Goal: Check status: Check status

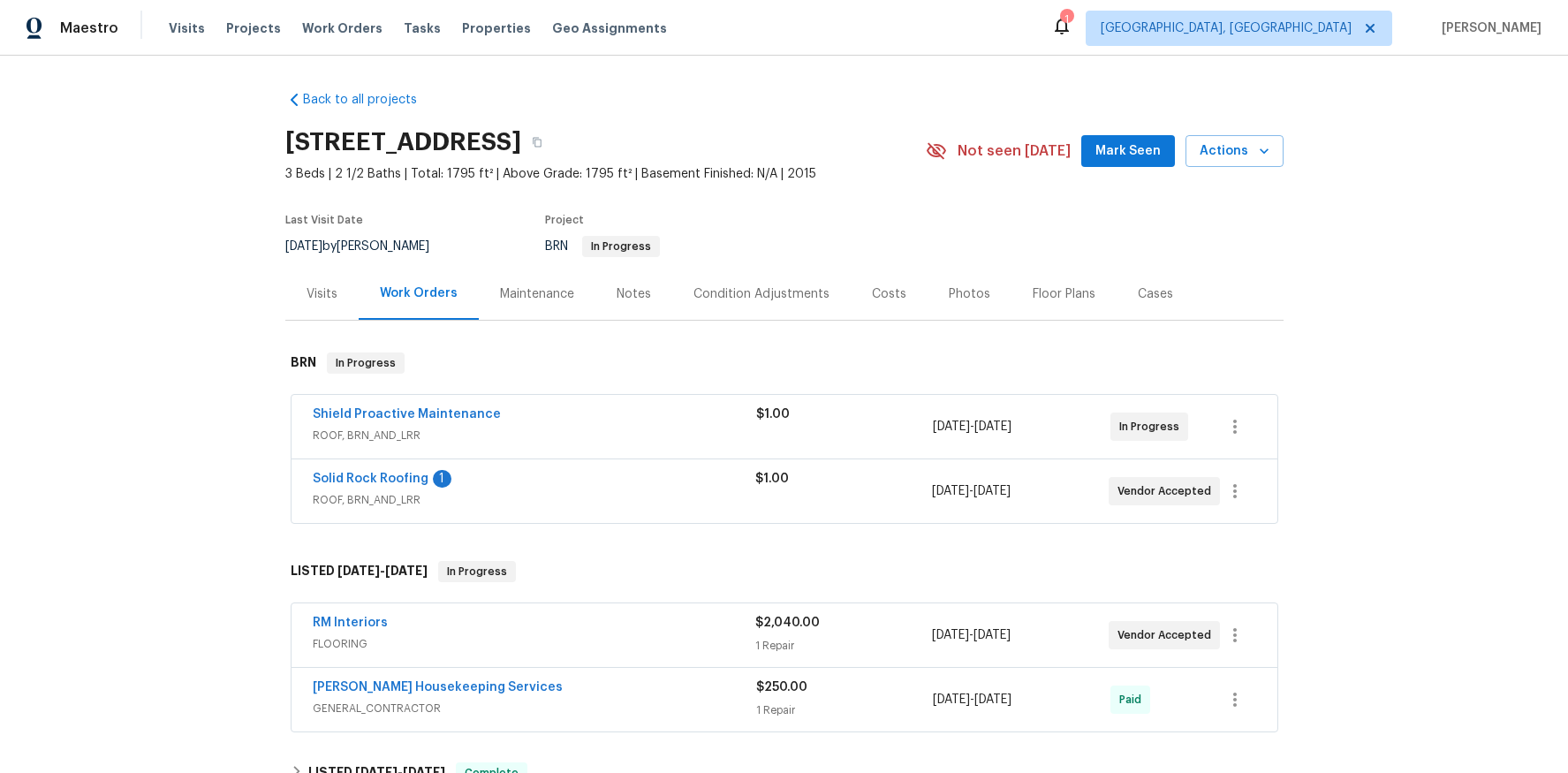
scroll to position [301, 0]
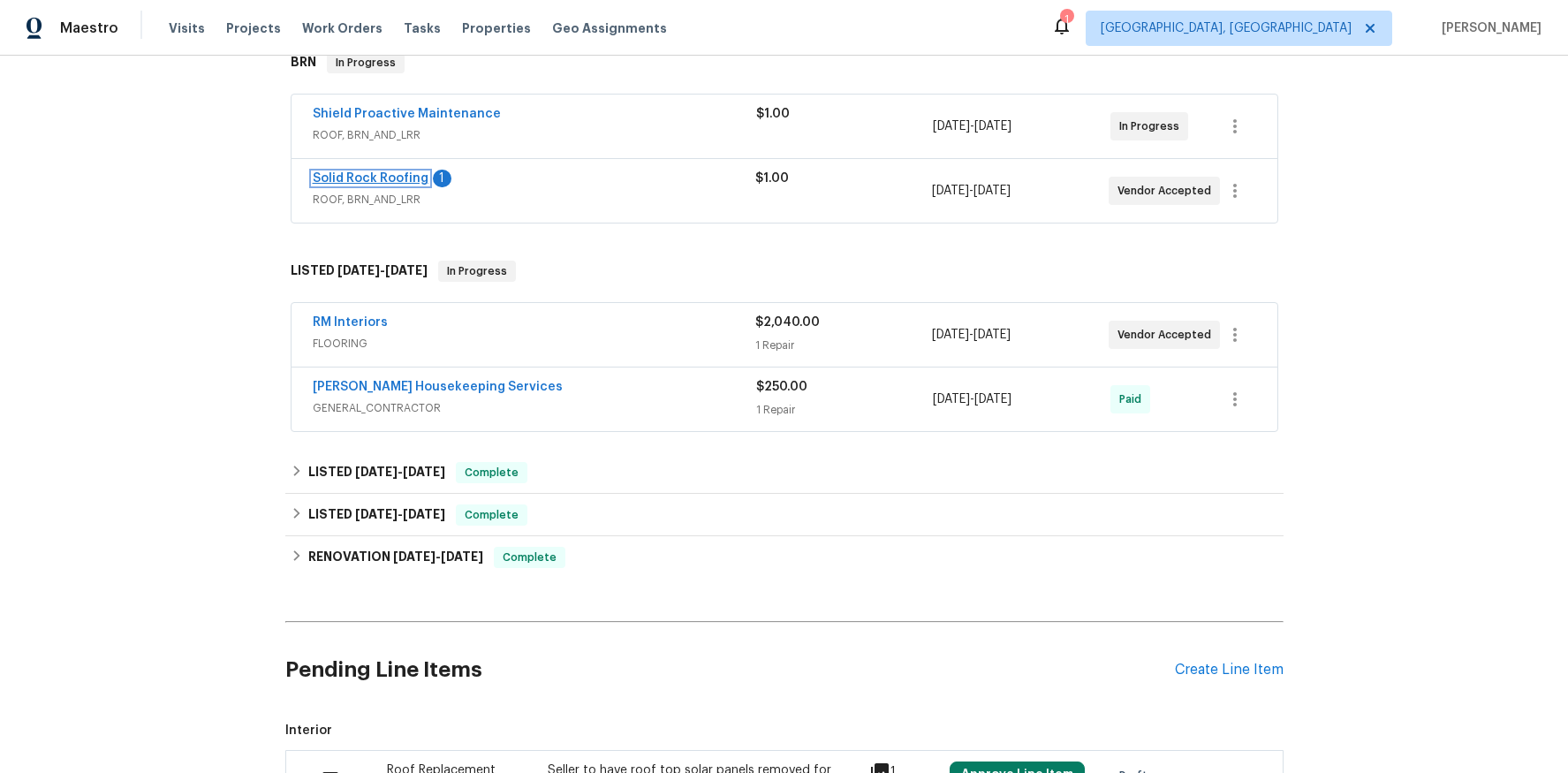
click at [380, 176] on link "Solid Rock Roofing" at bounding box center [371, 178] width 116 height 13
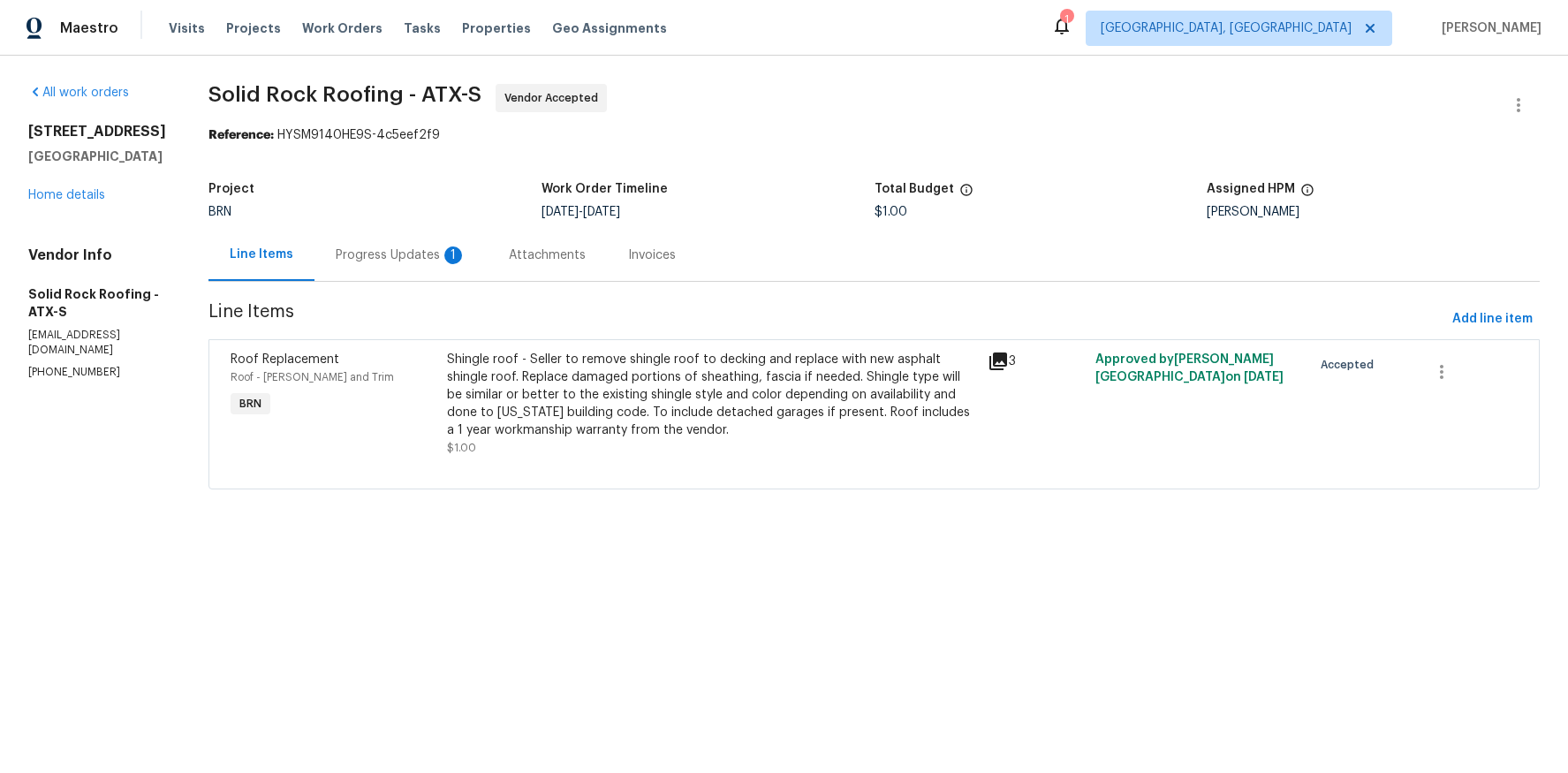
click at [380, 255] on div "Progress Updates 1" at bounding box center [401, 255] width 130 height 18
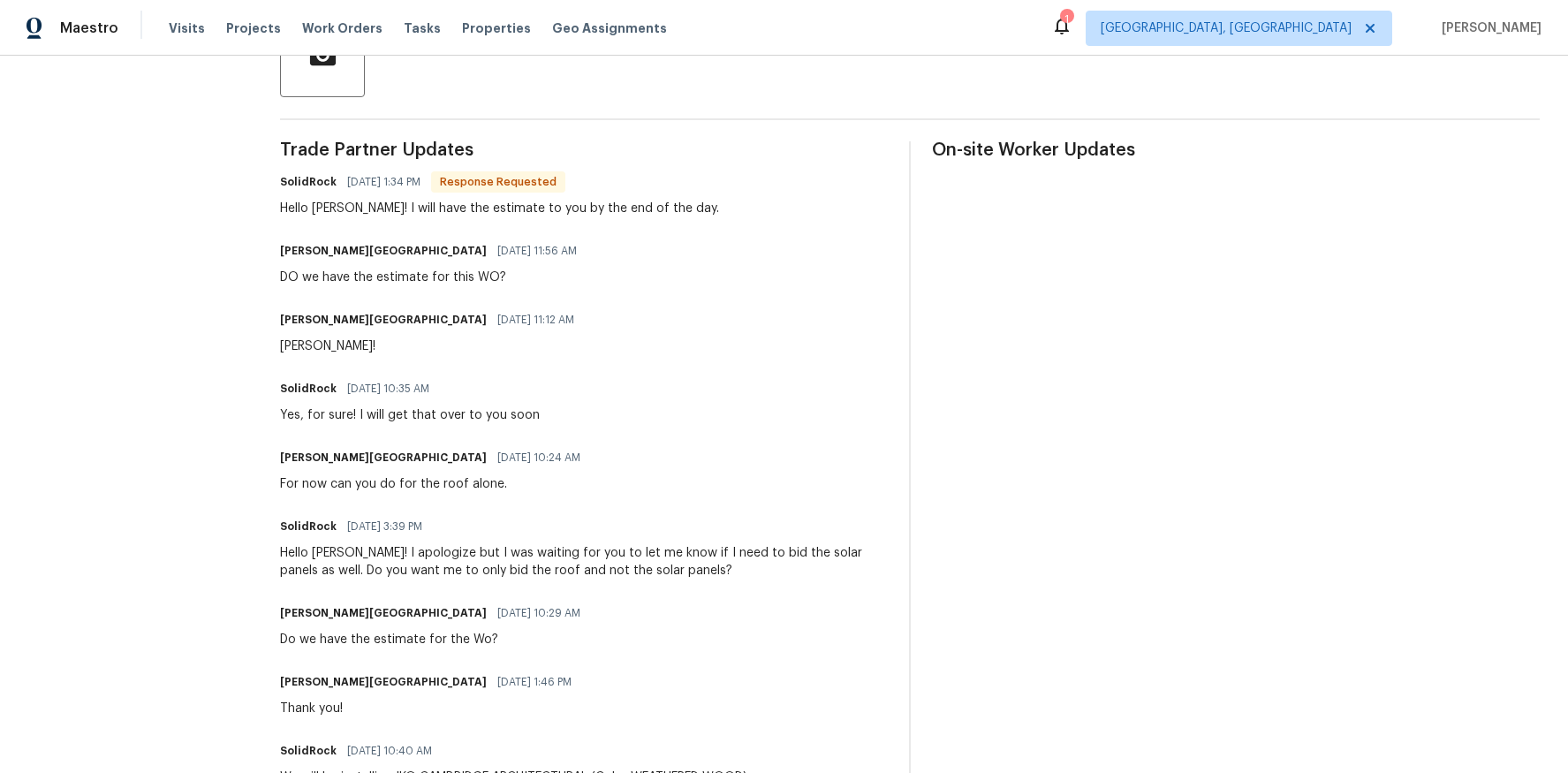
scroll to position [460, 0]
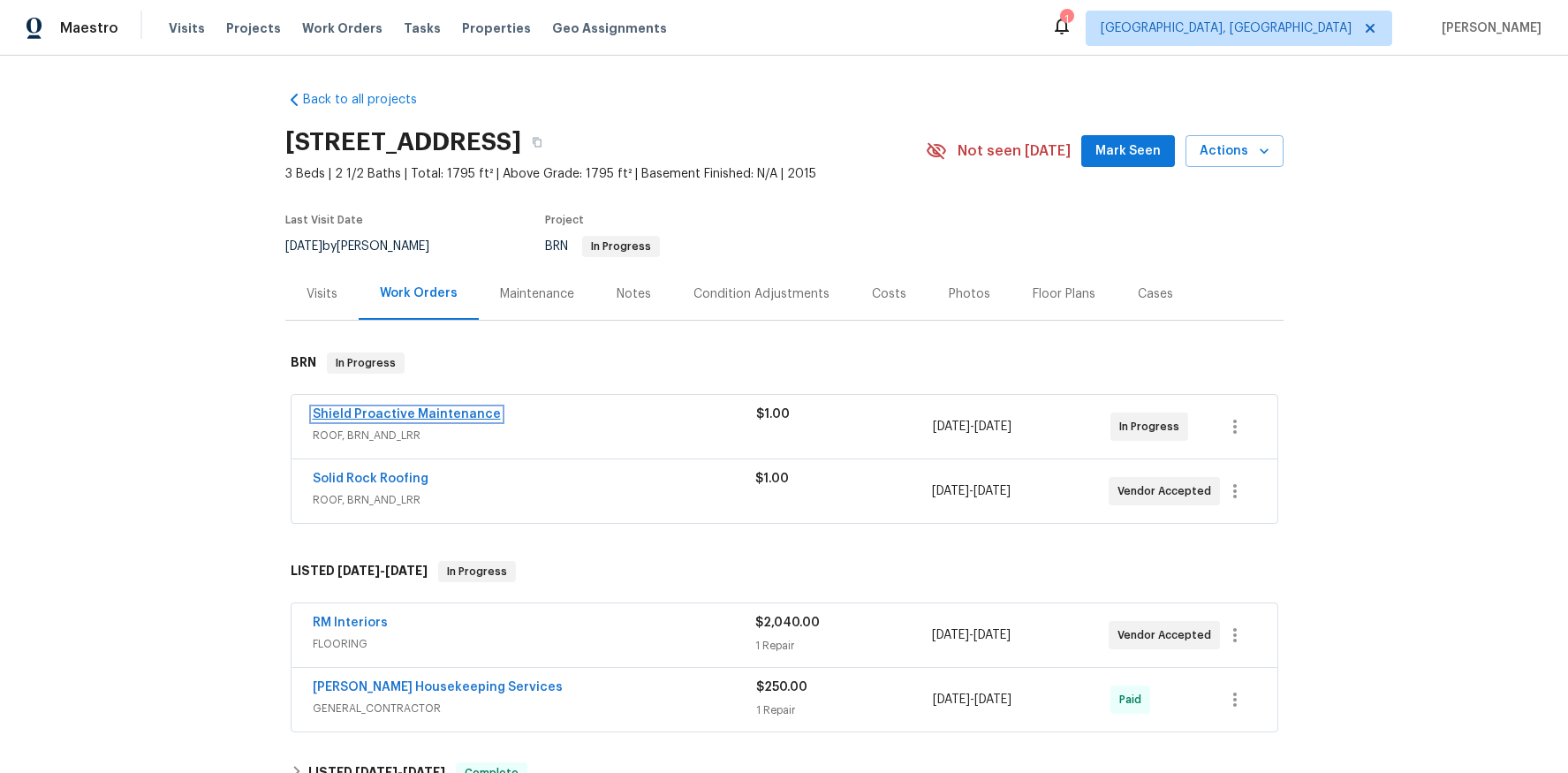
click at [397, 414] on link "Shield Proactive Maintenance" at bounding box center [407, 414] width 188 height 13
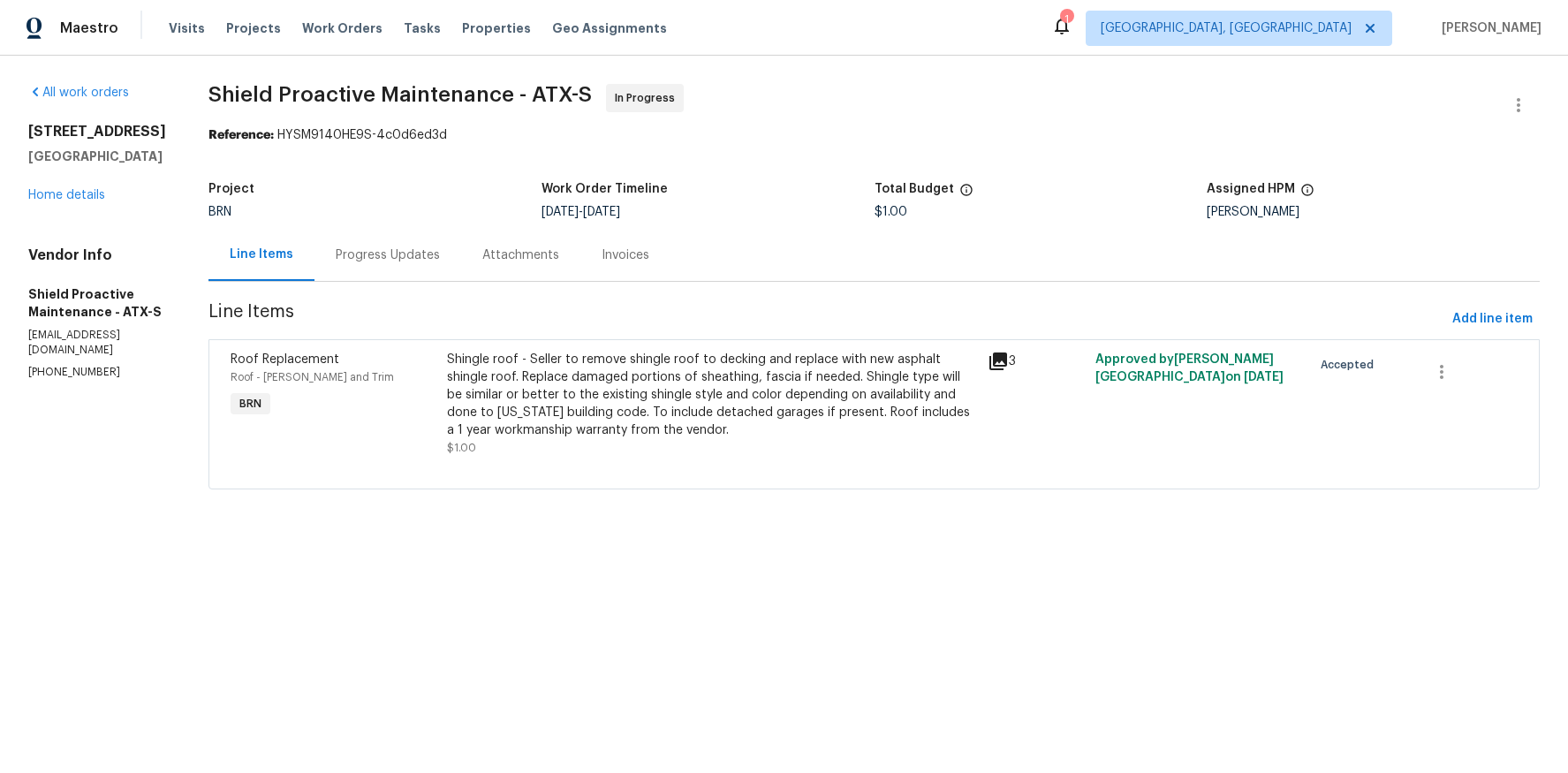
click at [364, 250] on div "Progress Updates" at bounding box center [388, 255] width 105 height 18
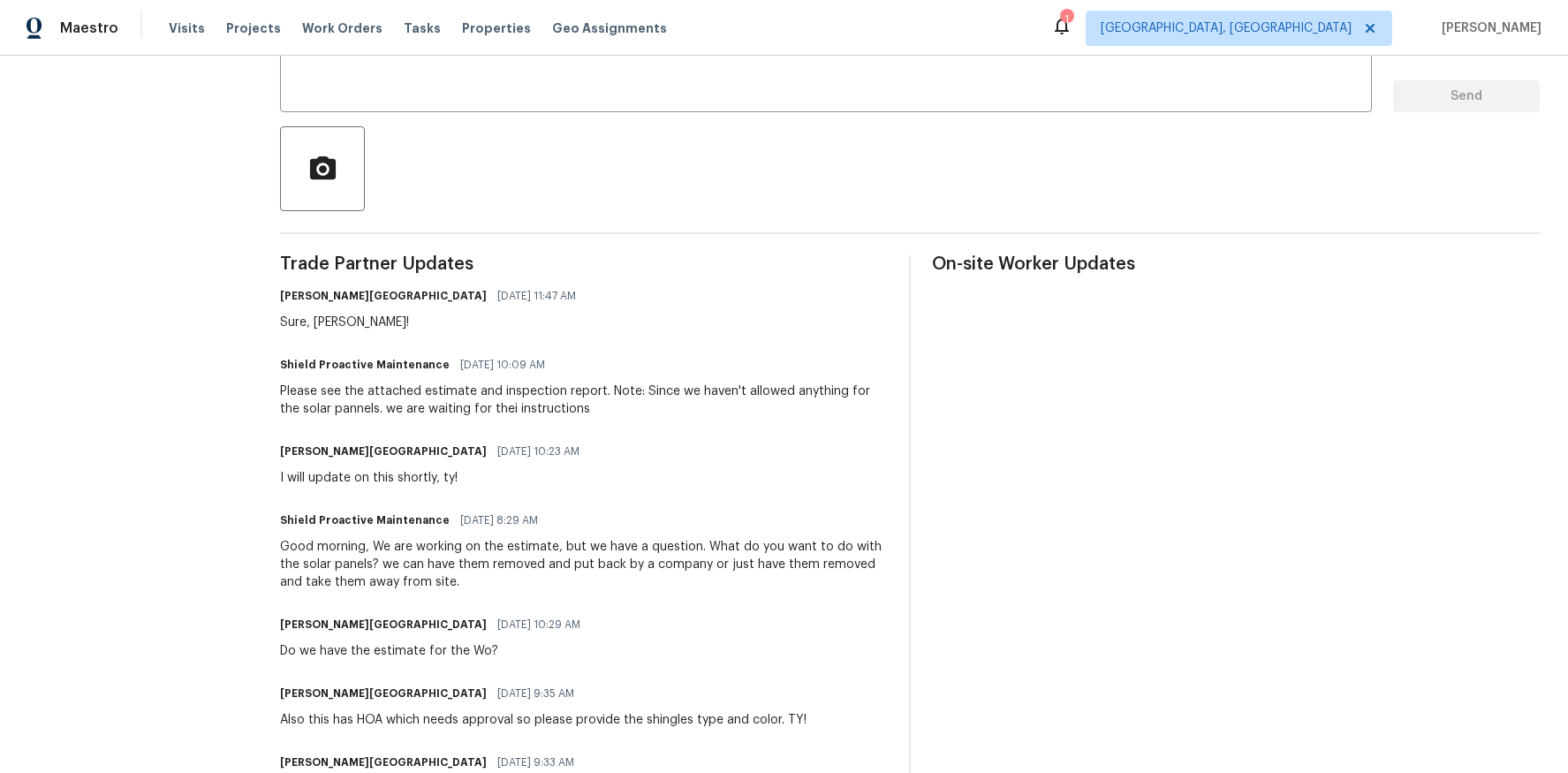
scroll to position [139, 0]
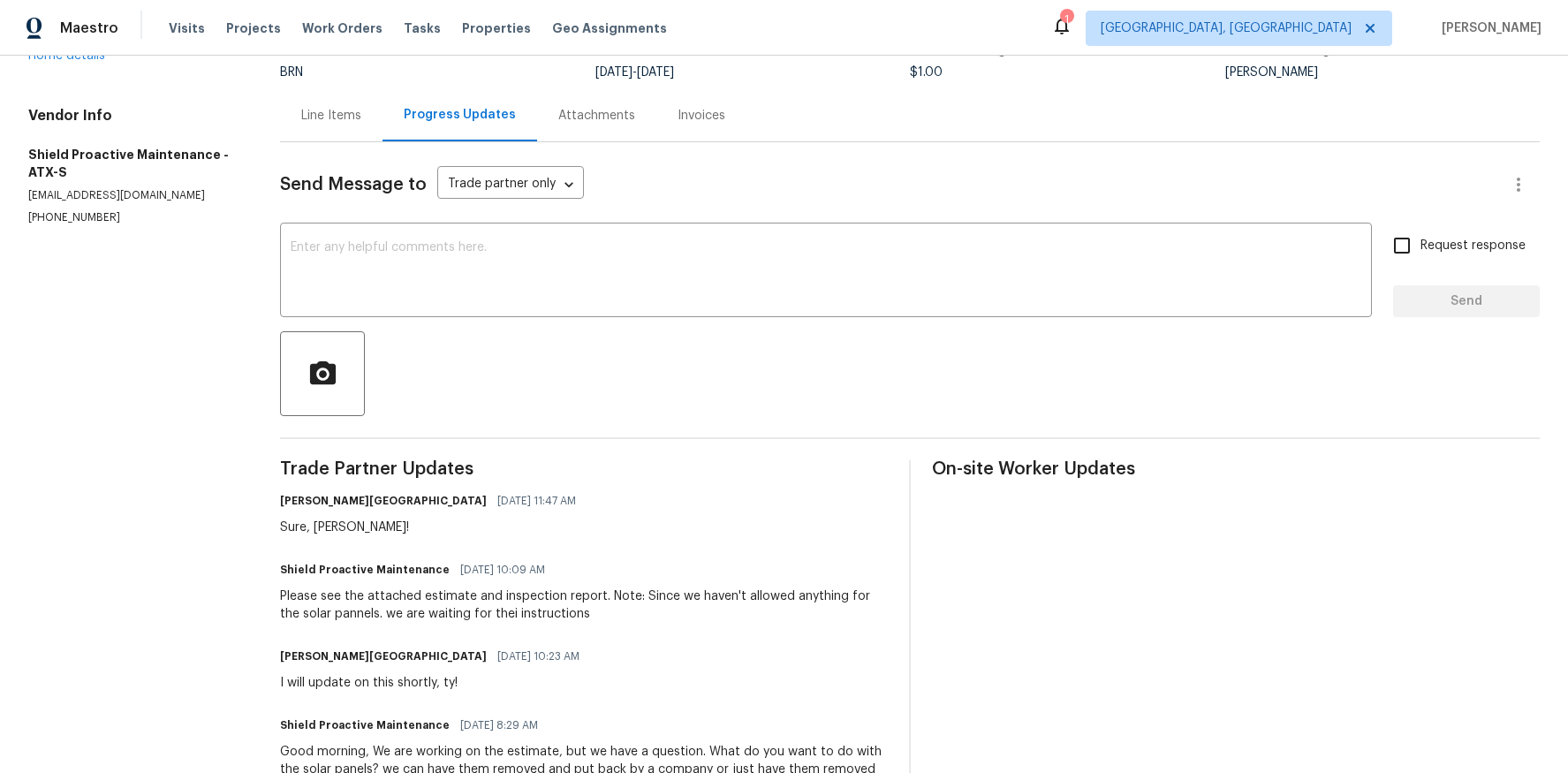
click at [602, 116] on div "Attachments" at bounding box center [597, 116] width 77 height 18
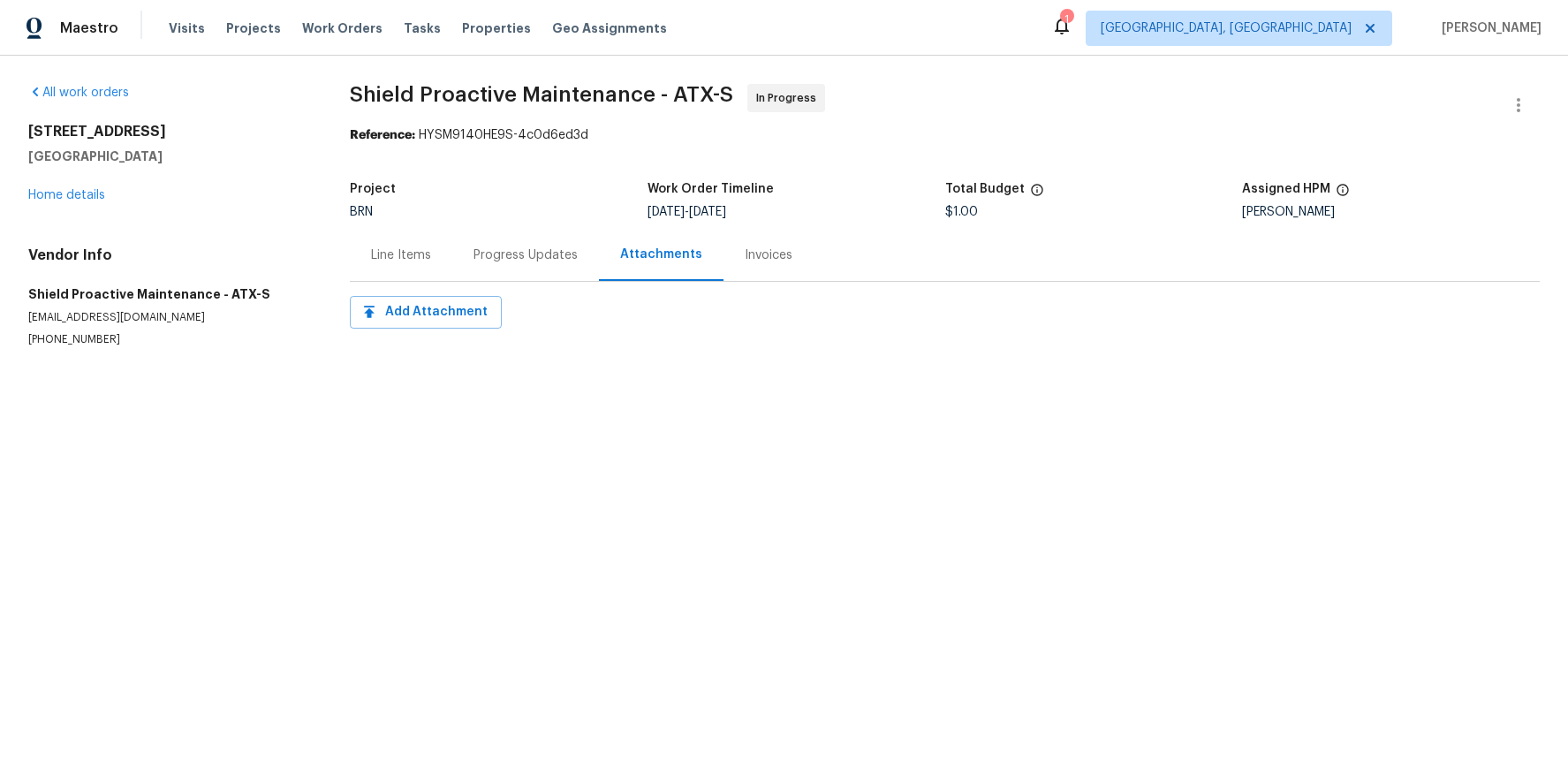
click at [547, 261] on div "Progress Updates" at bounding box center [526, 255] width 105 height 18
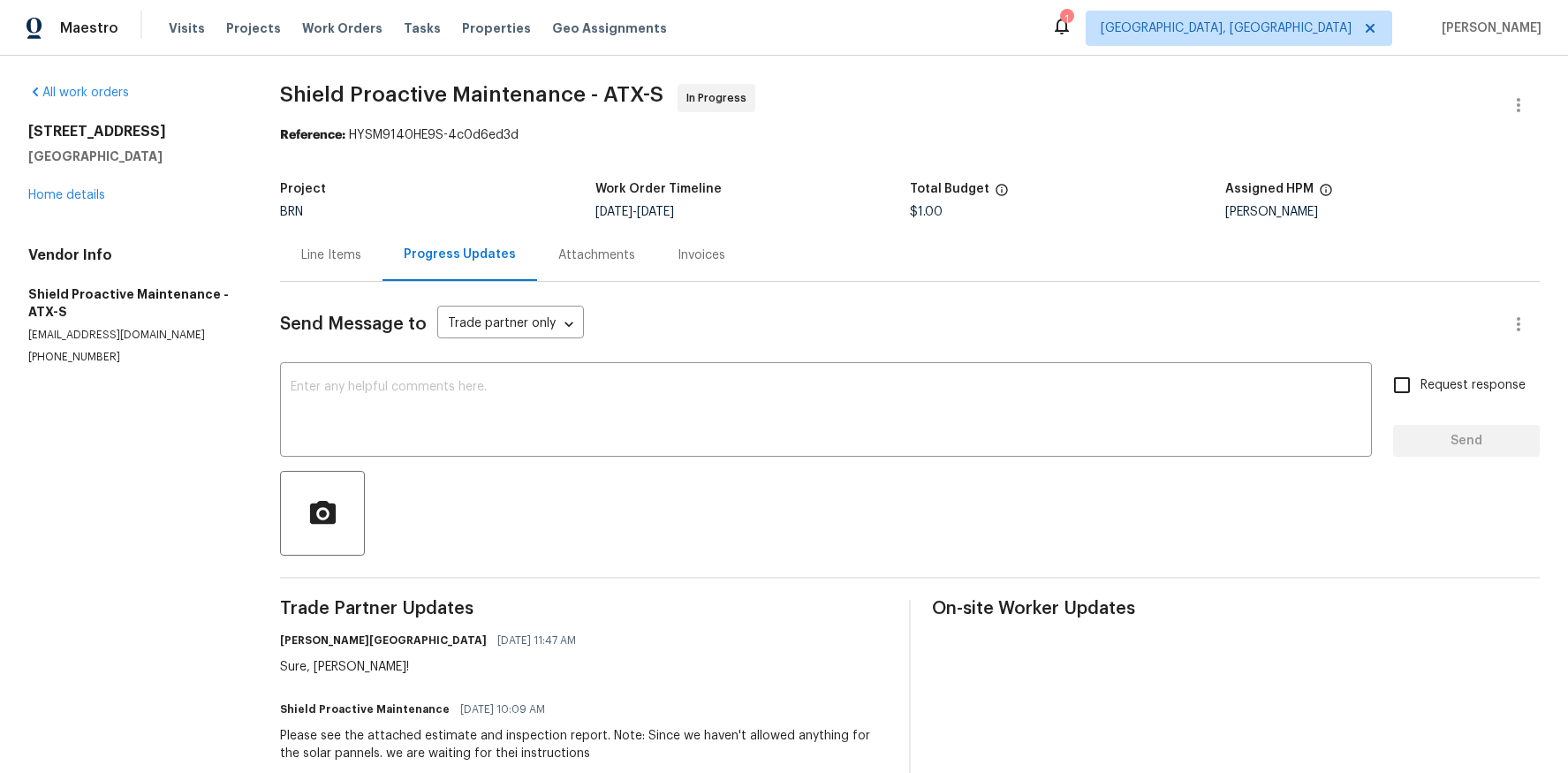
click at [341, 254] on div "Line Items" at bounding box center [331, 255] width 60 height 18
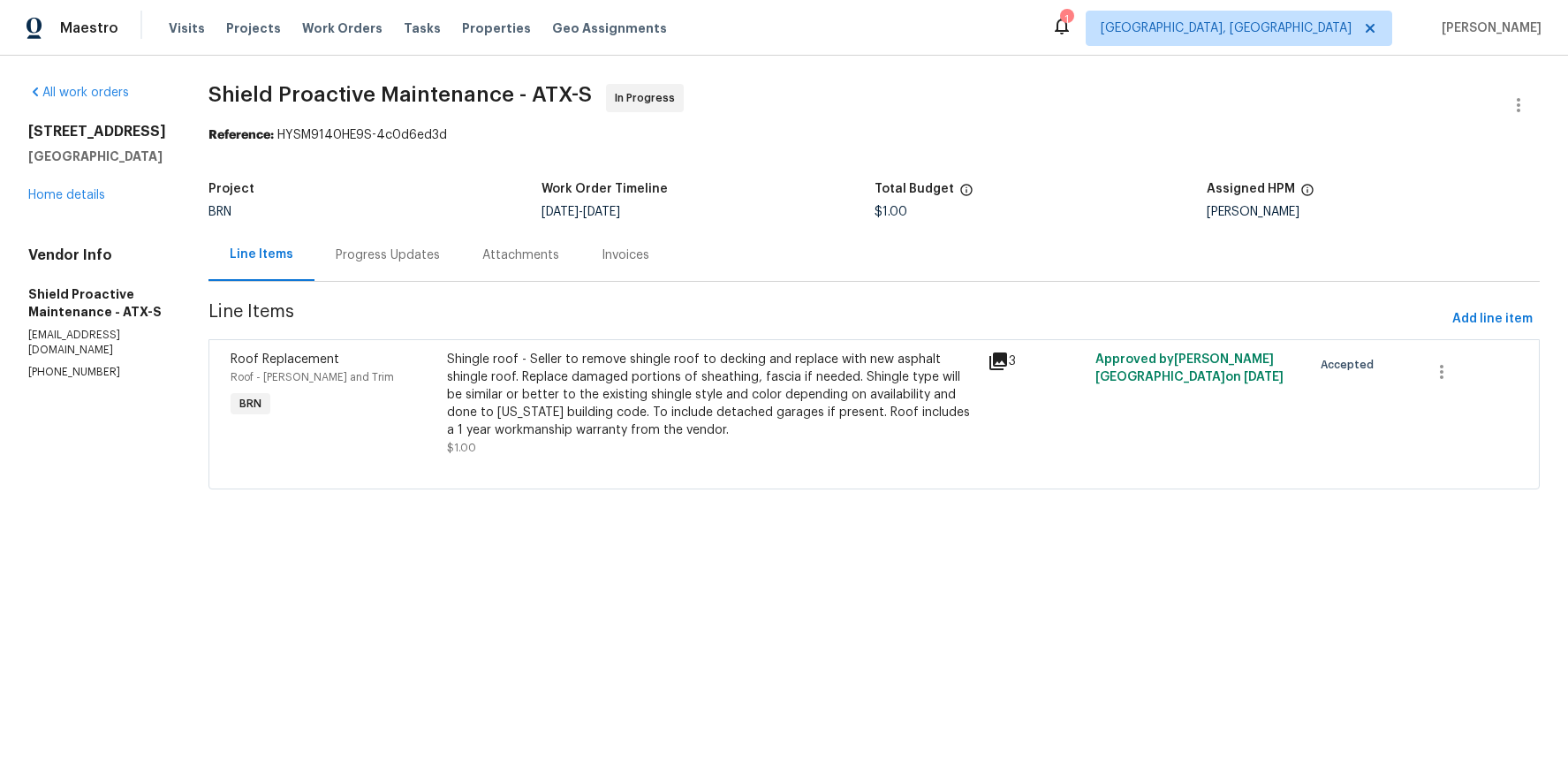
click at [990, 360] on icon at bounding box center [999, 362] width 18 height 18
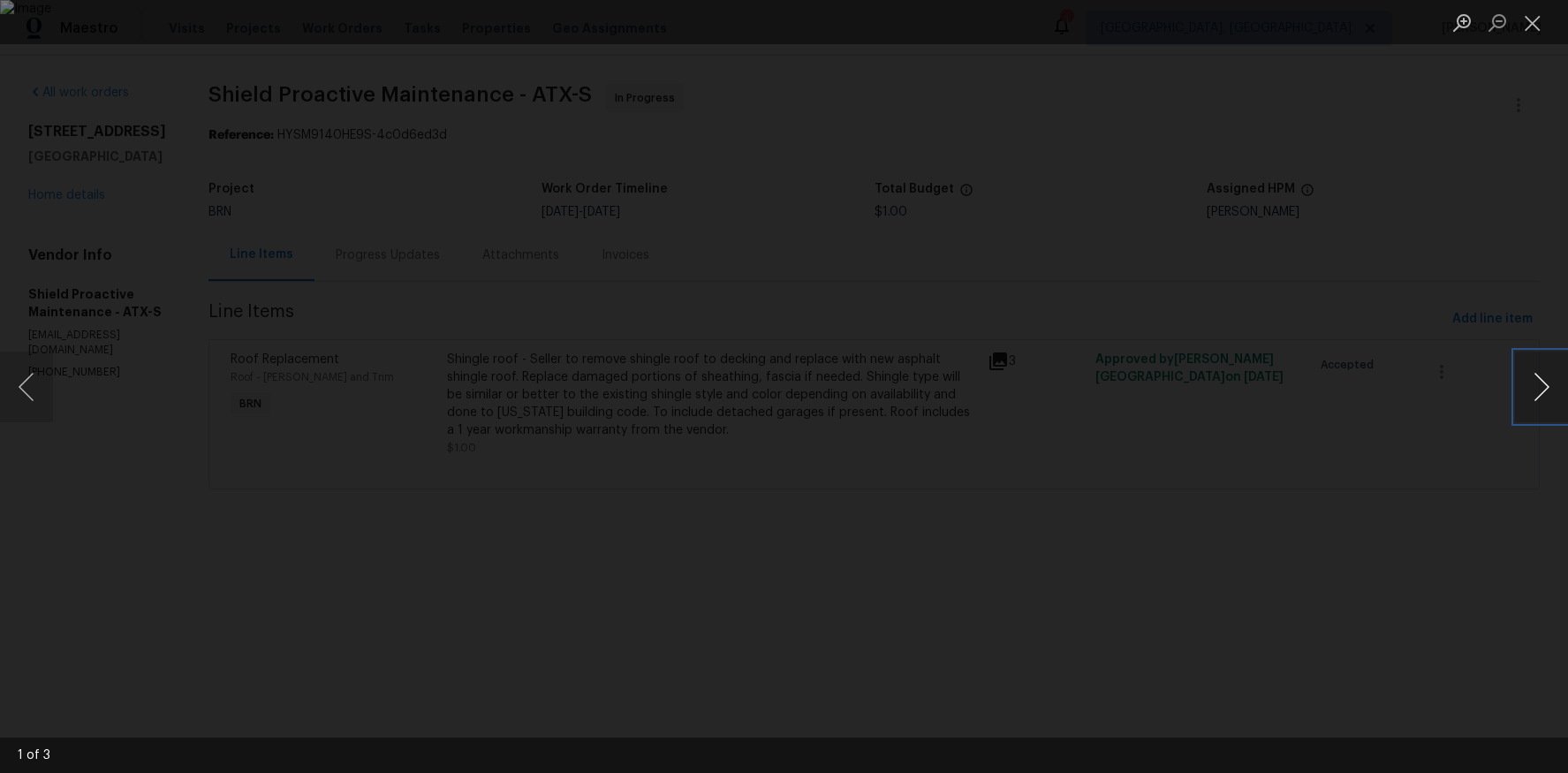
click at [1534, 386] on button "Next image" at bounding box center [1542, 387] width 53 height 71
click at [1536, 23] on button "Close lightbox" at bounding box center [1533, 22] width 36 height 31
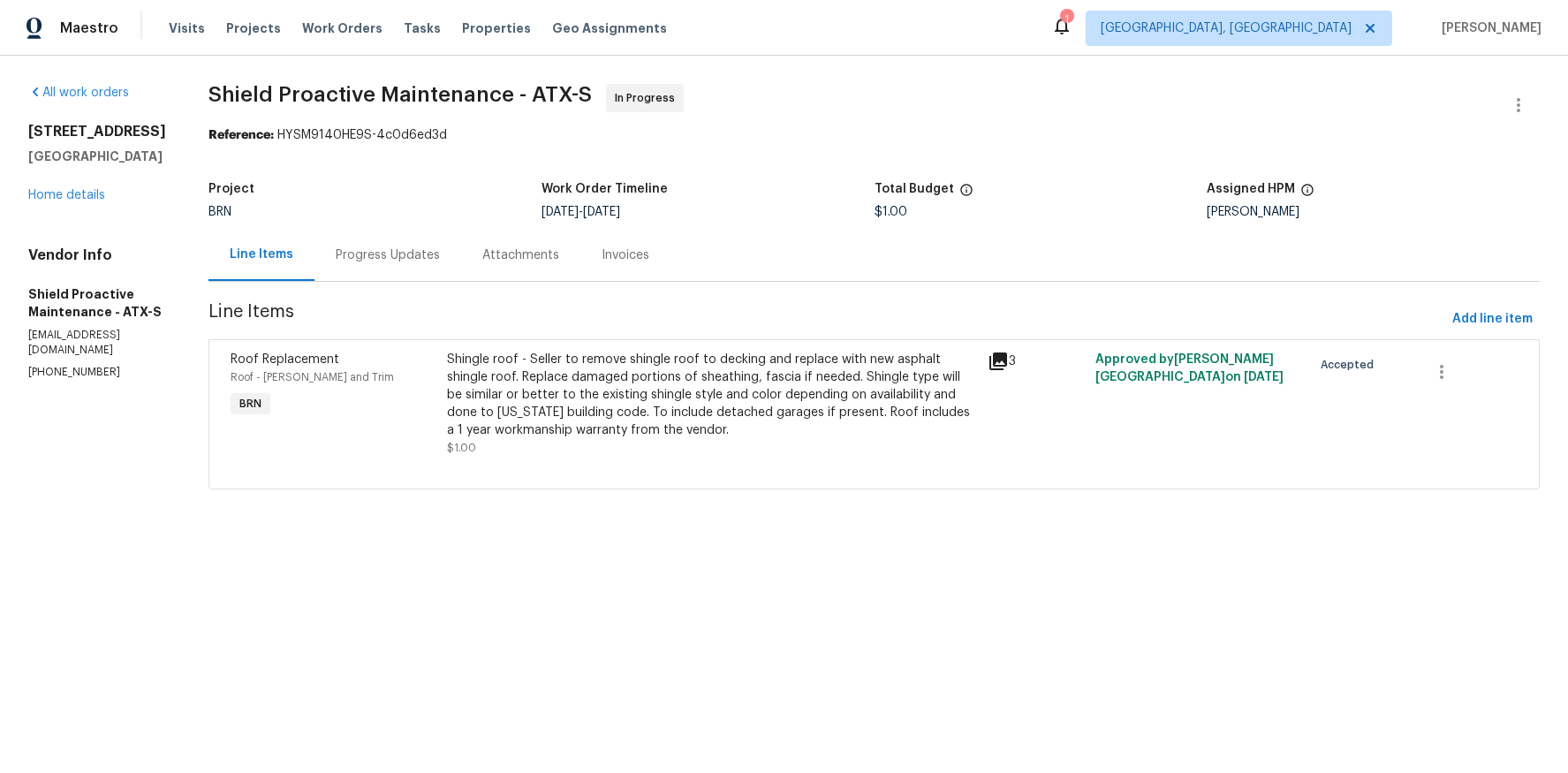
click at [602, 255] on div "Invoices" at bounding box center [625, 255] width 47 height 18
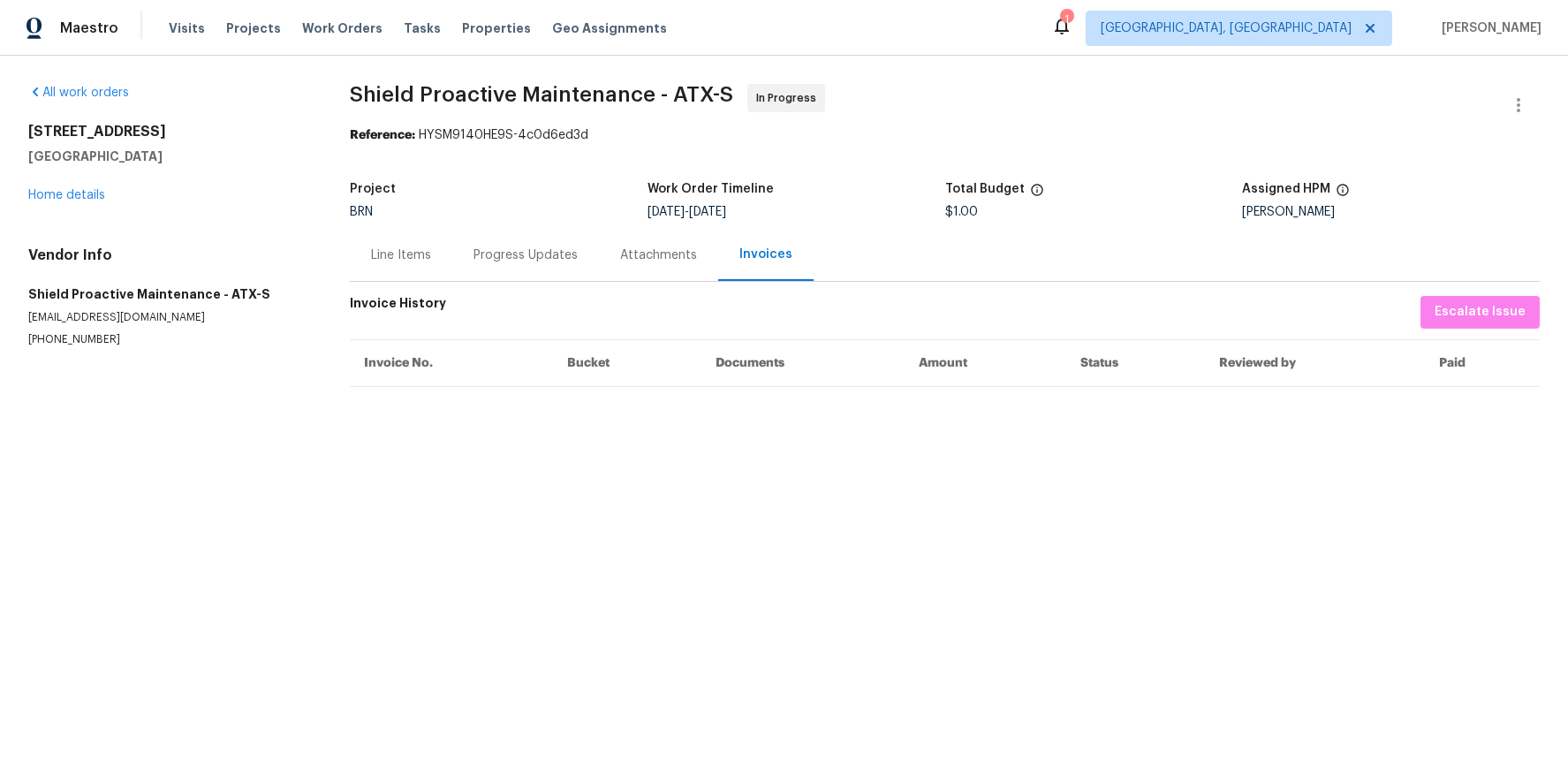
click at [503, 259] on div "Progress Updates" at bounding box center [526, 255] width 105 height 18
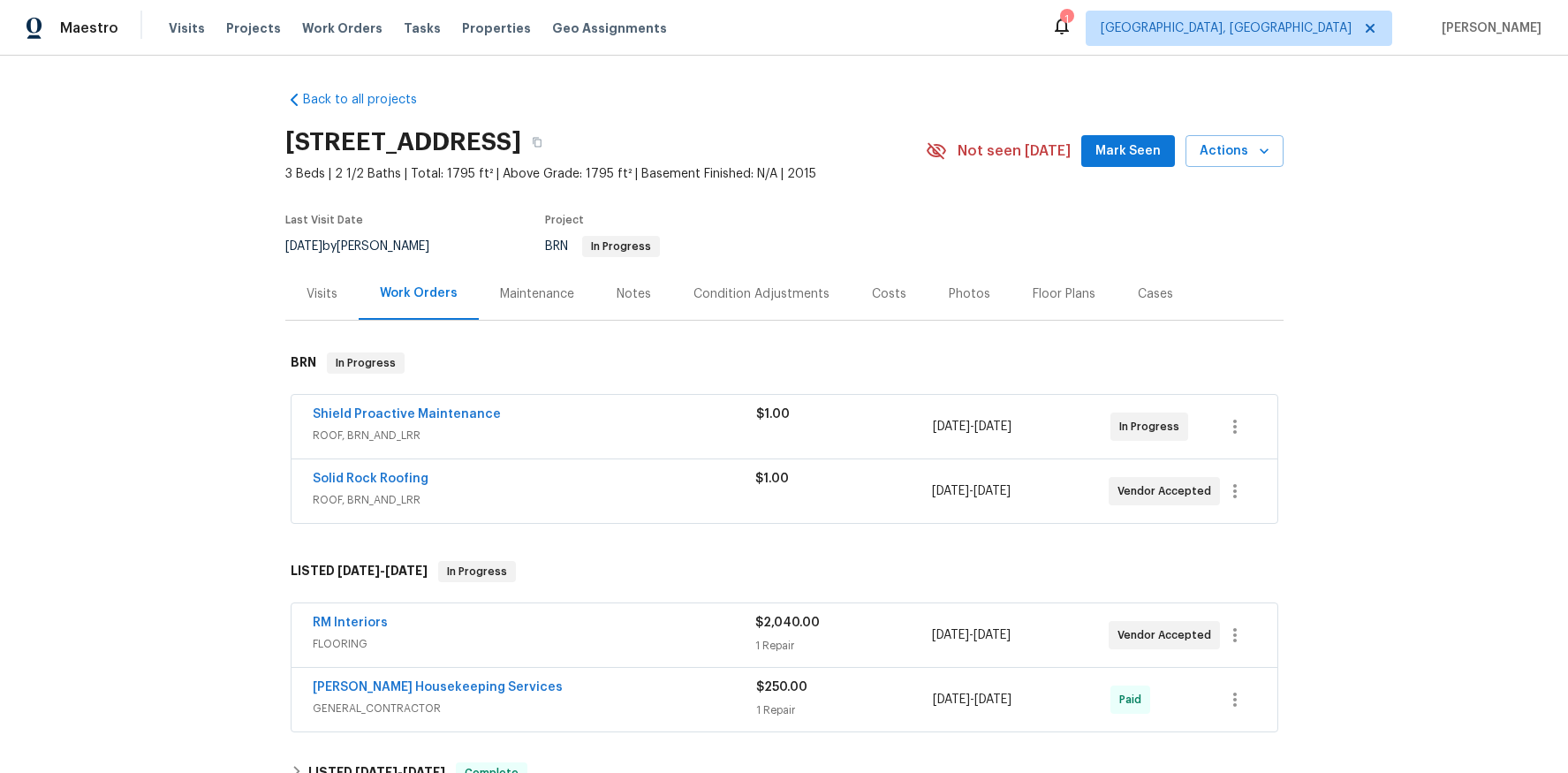
click at [374, 437] on span "ROOF, BRN_AND_LRR" at bounding box center [535, 436] width 444 height 18
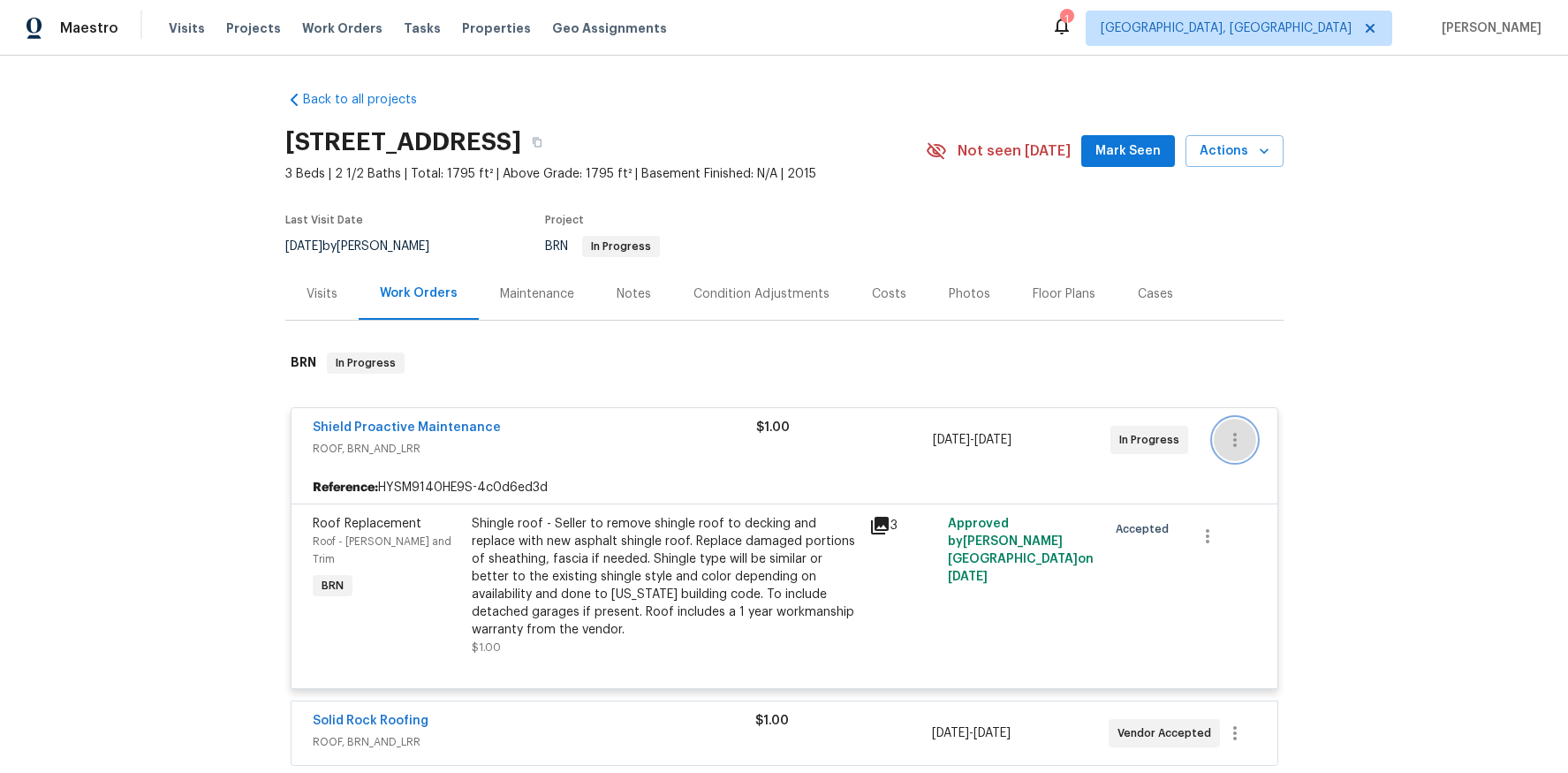
click at [1230, 442] on icon "button" at bounding box center [1234, 440] width 21 height 21
click at [1277, 501] on li "View In Trade Partner Portal" at bounding box center [1302, 499] width 191 height 30
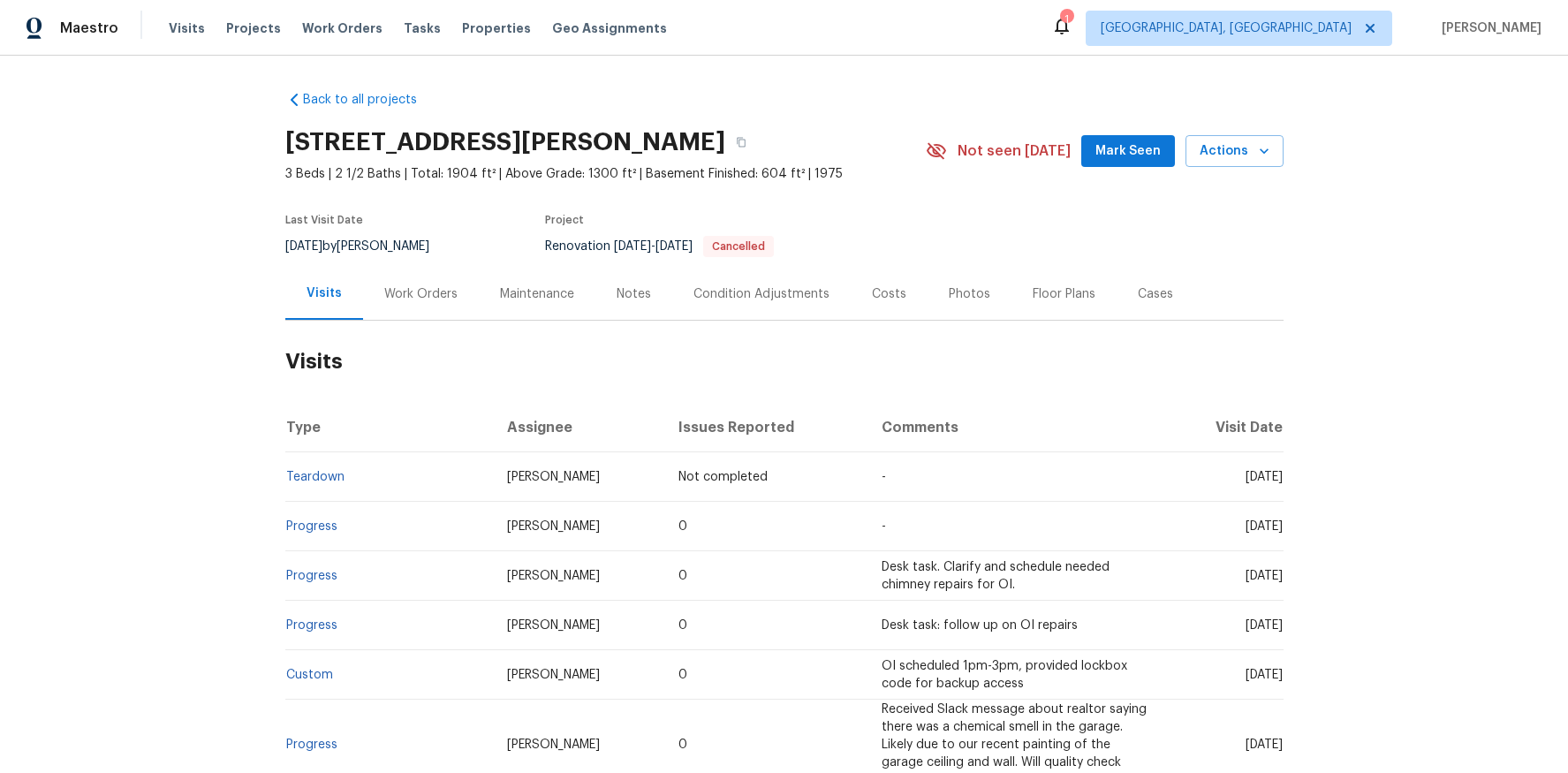
scroll to position [317, 0]
